Goal: Find specific page/section: Find specific page/section

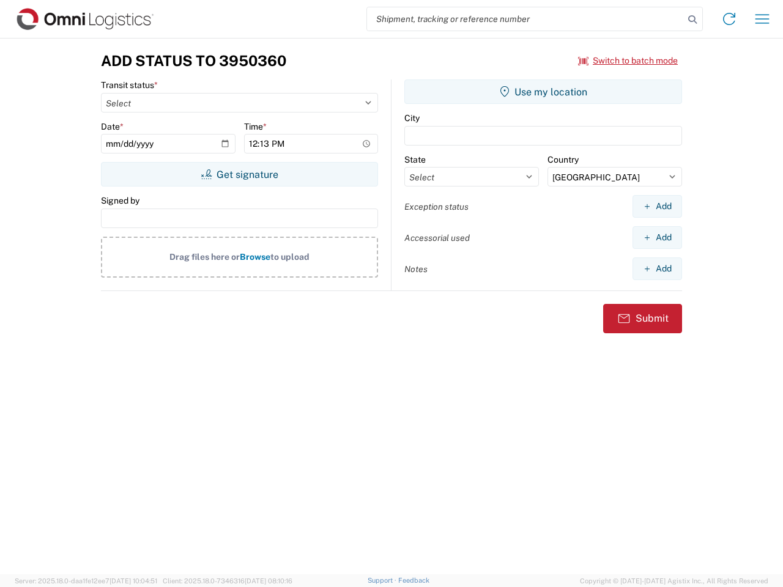
select select "US"
click at [525, 19] on input "search" at bounding box center [525, 18] width 317 height 23
click at [692, 20] on icon at bounding box center [692, 19] width 17 height 17
click at [729, 19] on icon at bounding box center [729, 19] width 20 height 20
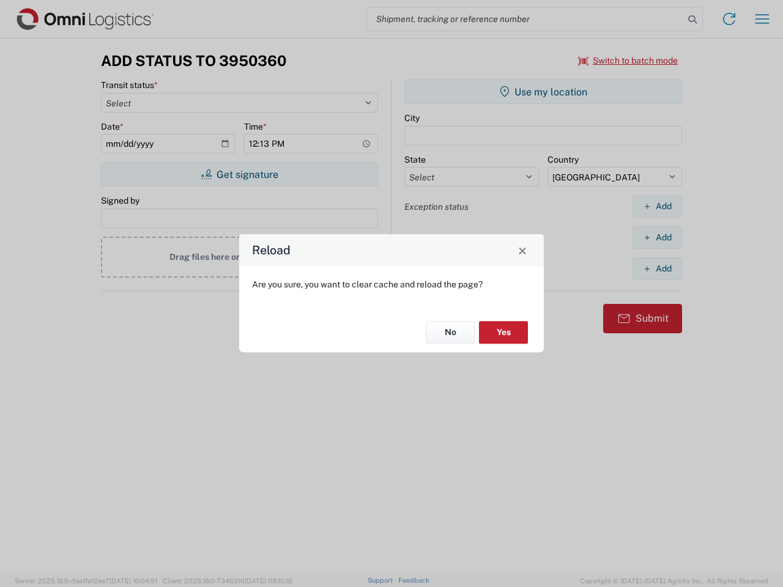
click at [762, 19] on div "Reload Are you sure, you want to clear cache and reload the page? No Yes" at bounding box center [391, 293] width 783 height 587
click at [628, 61] on div "Reload Are you sure, you want to clear cache and reload the page? No Yes" at bounding box center [391, 293] width 783 height 587
click at [239, 174] on div "Reload Are you sure, you want to clear cache and reload the page? No Yes" at bounding box center [391, 293] width 783 height 587
click at [543, 92] on div "Reload Are you sure, you want to clear cache and reload the page? No Yes" at bounding box center [391, 293] width 783 height 587
click at [657, 206] on div "Reload Are you sure, you want to clear cache and reload the page? No Yes" at bounding box center [391, 293] width 783 height 587
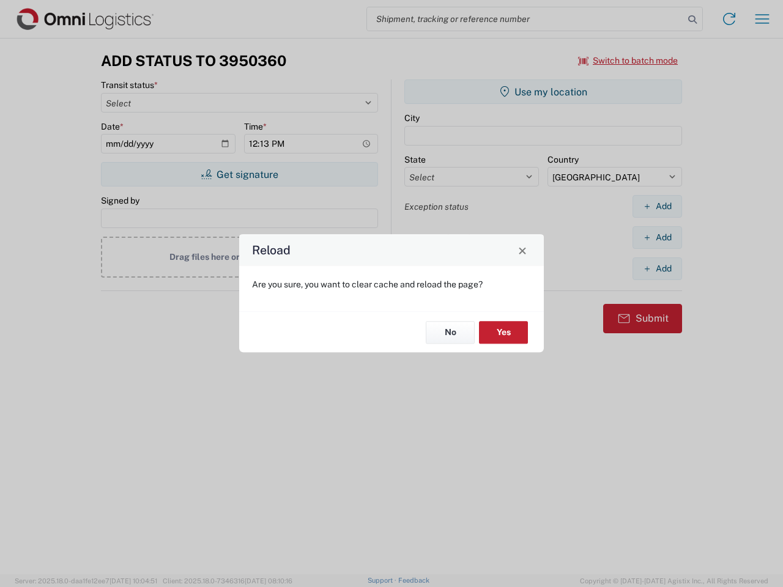
click at [657, 237] on div "Reload Are you sure, you want to clear cache and reload the page? No Yes" at bounding box center [391, 293] width 783 height 587
click at [657, 268] on div "Reload Are you sure, you want to clear cache and reload the page? No Yes" at bounding box center [391, 293] width 783 height 587
